Goal: Task Accomplishment & Management: Manage account settings

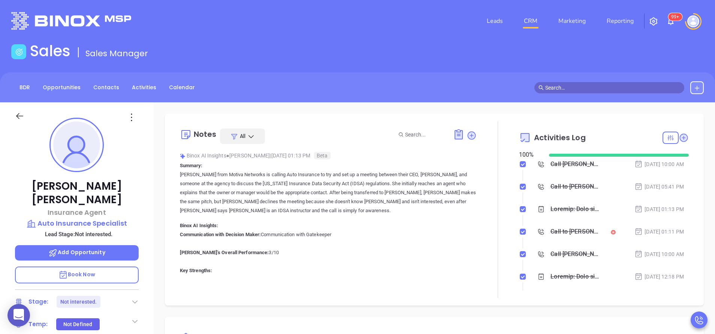
scroll to position [218, 0]
click at [136, 85] on link "Activities" at bounding box center [143, 87] width 33 height 12
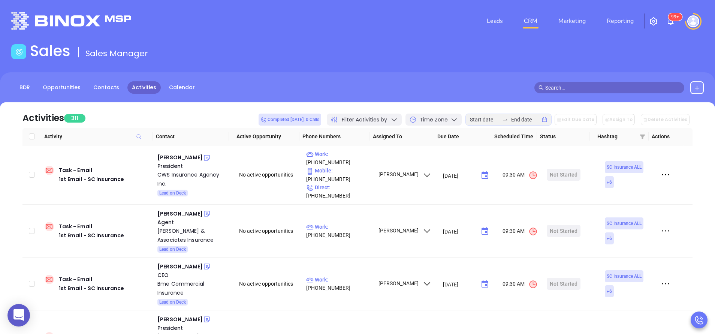
click at [398, 117] on icon at bounding box center [393, 119] width 7 height 7
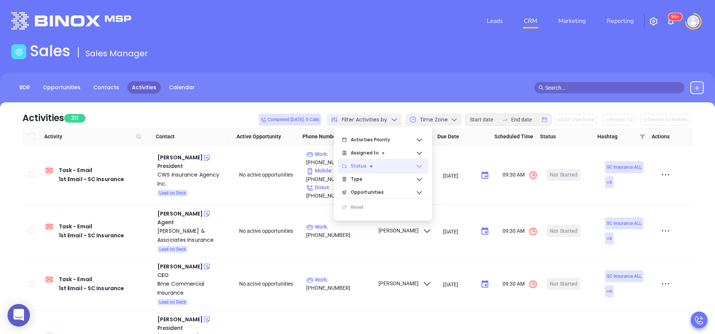
click at [421, 163] on icon at bounding box center [418, 165] width 7 height 7
click at [421, 182] on icon at bounding box center [418, 178] width 7 height 7
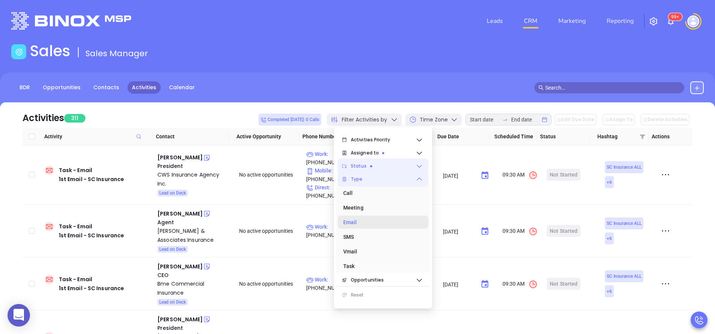
click at [353, 223] on div "Email" at bounding box center [380, 222] width 75 height 15
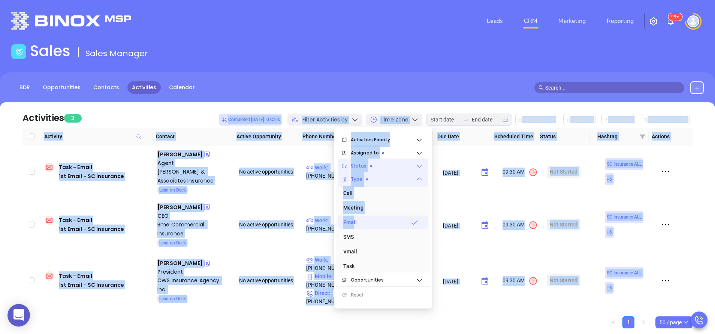
drag, startPoint x: 353, startPoint y: 223, endPoint x: 203, endPoint y: 110, distance: 188.0
click at [203, 110] on body "0 Leads CRM Marketing Reporting 99+ Financial Leads Leads Sales Sales Manager B…" at bounding box center [357, 167] width 715 height 334
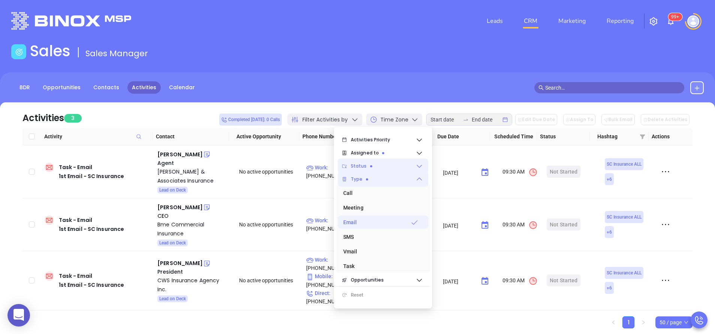
click at [203, 110] on div "Activities 3 Completed today: 0 Calls Filter Activities by Time Zone Edit Due D…" at bounding box center [357, 114] width 670 height 25
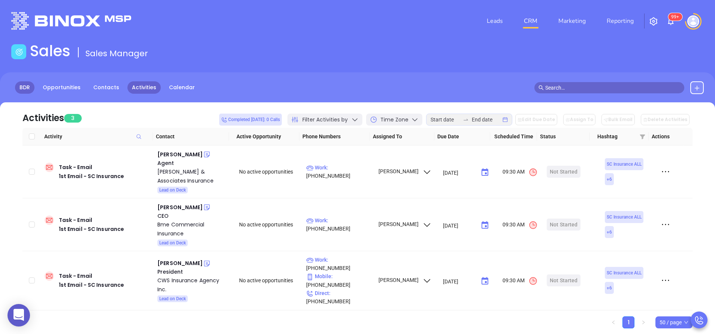
click at [24, 87] on link "BDR" at bounding box center [24, 87] width 19 height 12
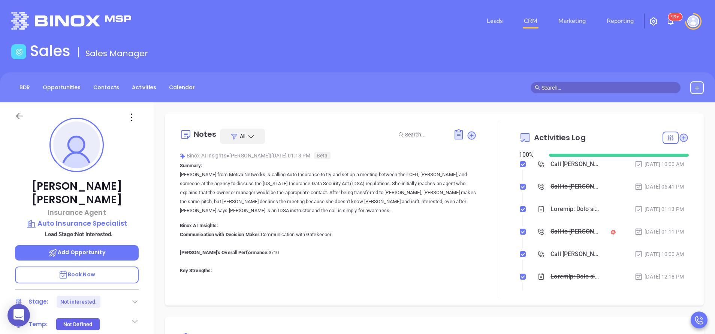
scroll to position [196, 0]
click at [526, 18] on link "CRM" at bounding box center [530, 20] width 19 height 15
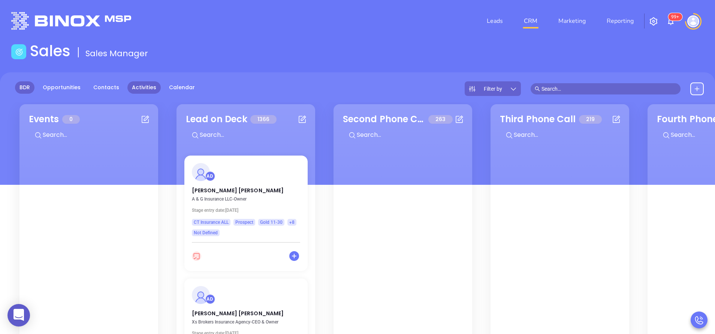
click at [142, 84] on link "Activities" at bounding box center [143, 87] width 33 height 12
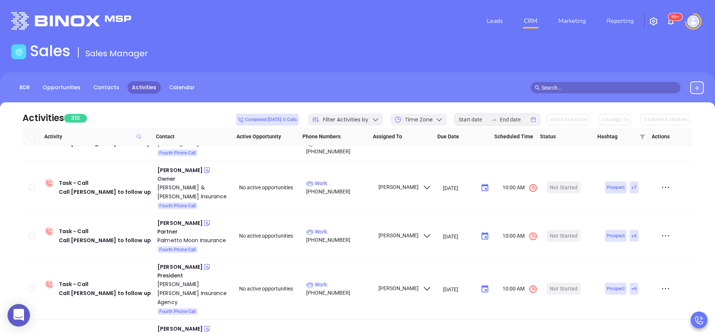
scroll to position [312, 0]
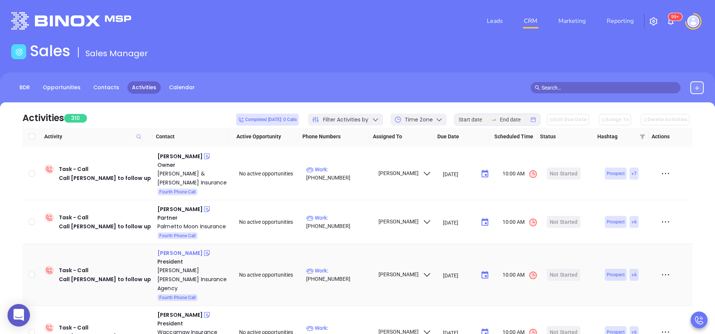
click at [172, 248] on div "Tom Bates" at bounding box center [179, 252] width 45 height 9
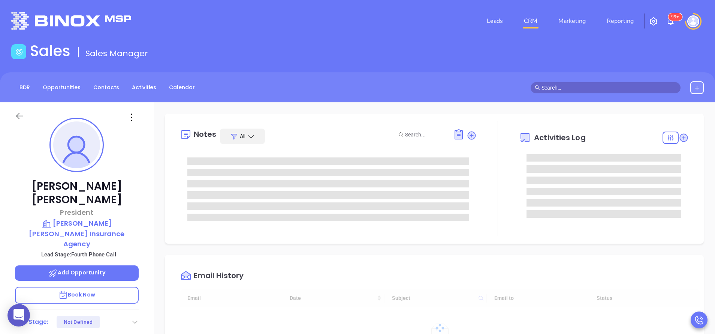
type input "[DATE]"
type input "[PERSON_NAME]"
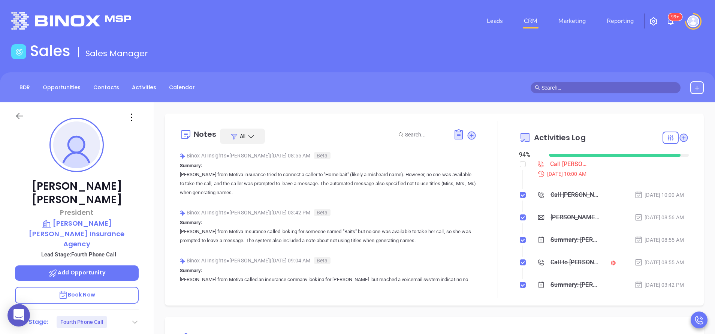
click at [149, 194] on div "[PERSON_NAME] President [PERSON_NAME] [PERSON_NAME] Insurance Agency Lead Stage…" at bounding box center [77, 310] width 154 height 417
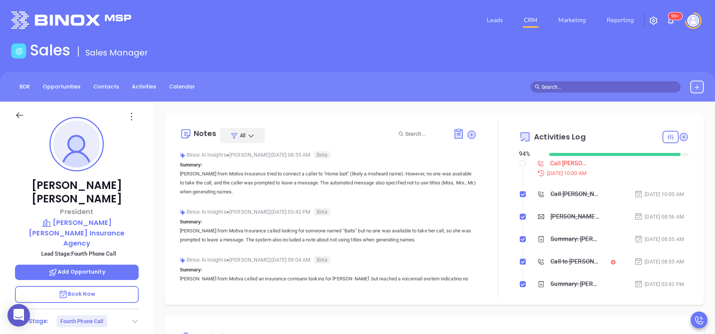
scroll to position [0, 0]
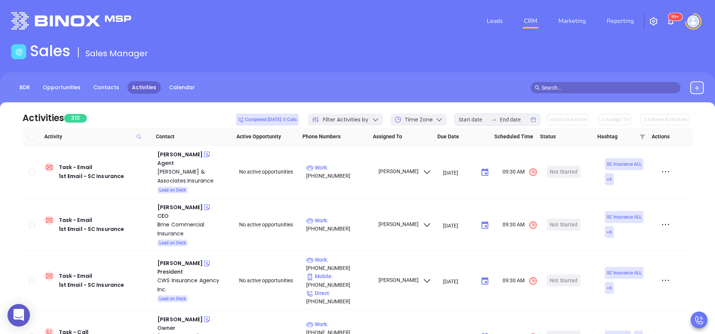
scroll to position [312, 0]
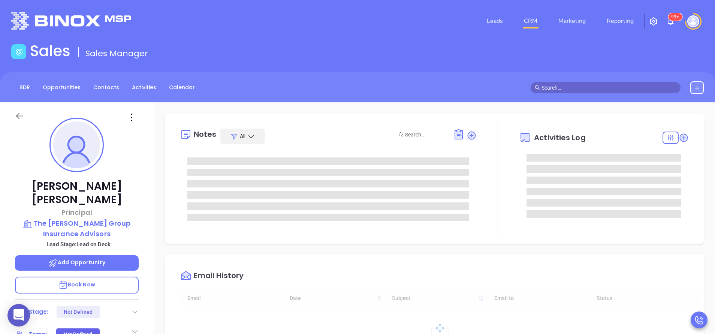
type input "[DATE]"
type input "[PERSON_NAME]"
